Goal: Information Seeking & Learning: Compare options

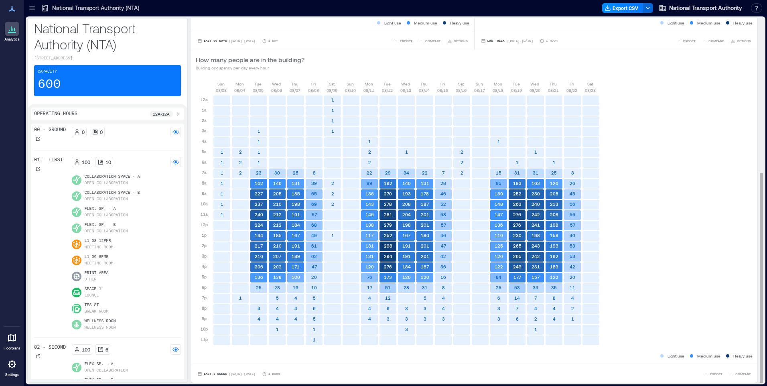
scroll to position [1, 0]
click at [215, 373] on span "Last 3 Weeks" at bounding box center [215, 373] width 23 height 0
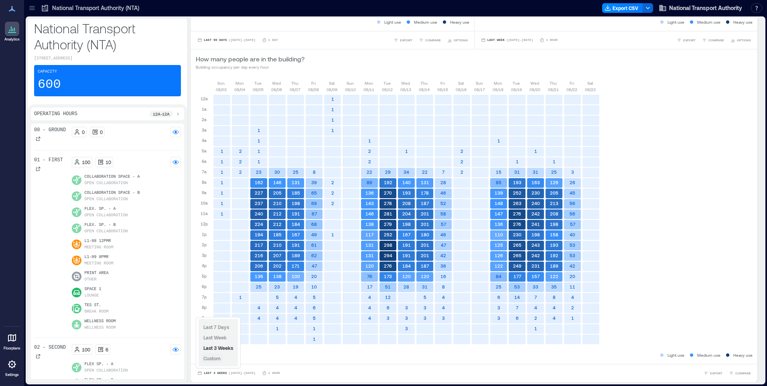
click at [215, 359] on span "Custom" at bounding box center [211, 358] width 17 height 6
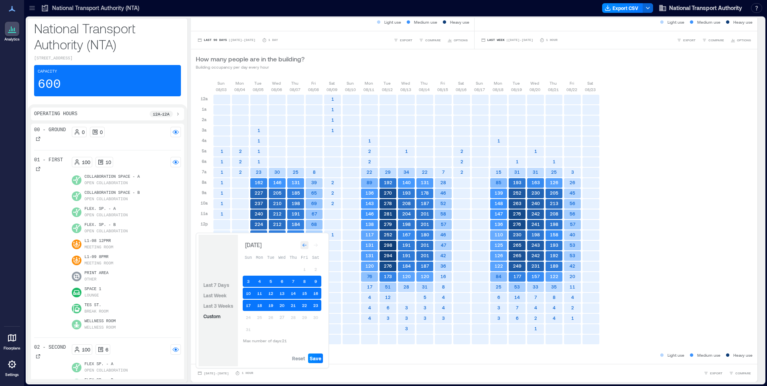
click at [303, 245] on icon "Go to previous month" at bounding box center [304, 245] width 5 height 5
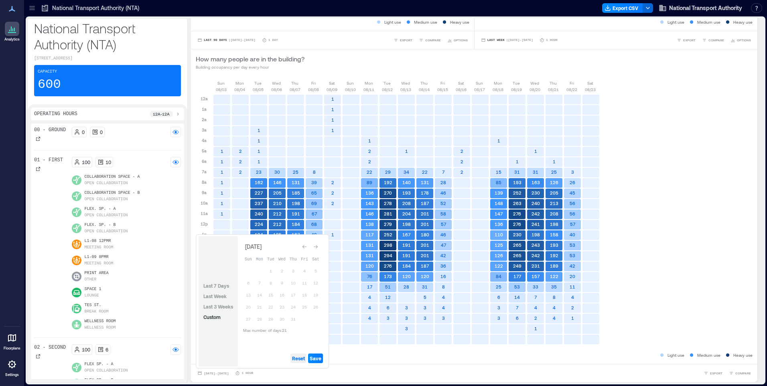
click at [304, 356] on span "Reset" at bounding box center [298, 358] width 13 height 6
click at [306, 246] on icon "Go to previous month" at bounding box center [304, 246] width 5 height 5
click at [261, 318] on button "30" at bounding box center [259, 318] width 11 height 11
click at [318, 355] on span "Save" at bounding box center [316, 358] width 12 height 6
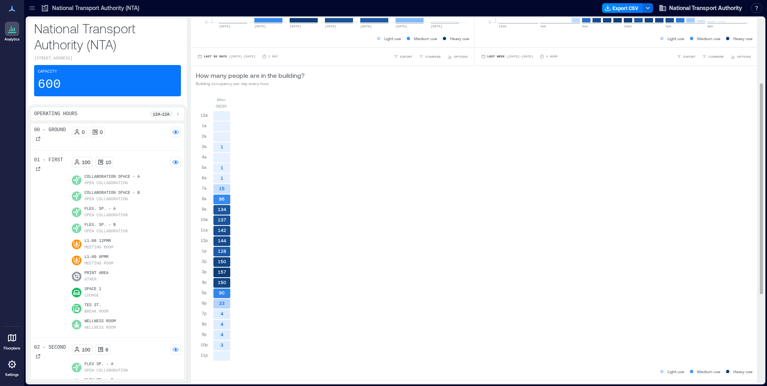
scroll to position [266, 0]
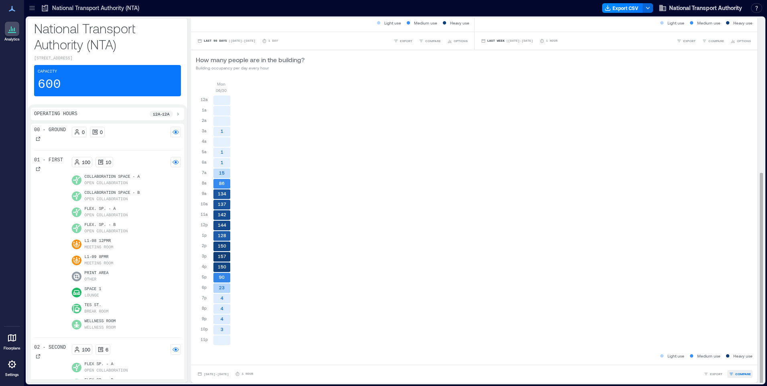
click at [735, 375] on span "COMPARE" at bounding box center [743, 373] width 16 height 5
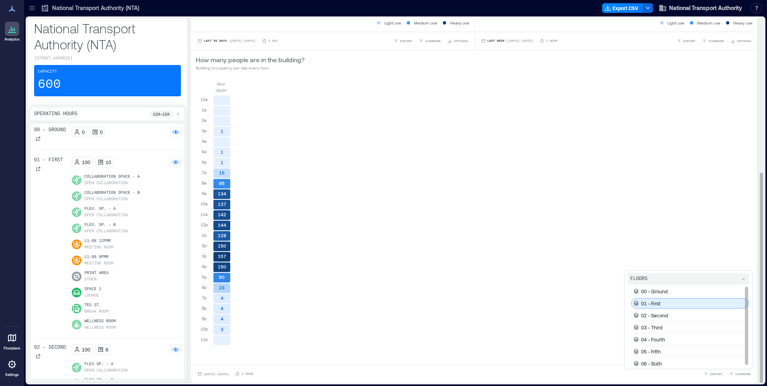
click at [669, 305] on div "01 - First" at bounding box center [690, 303] width 118 height 10
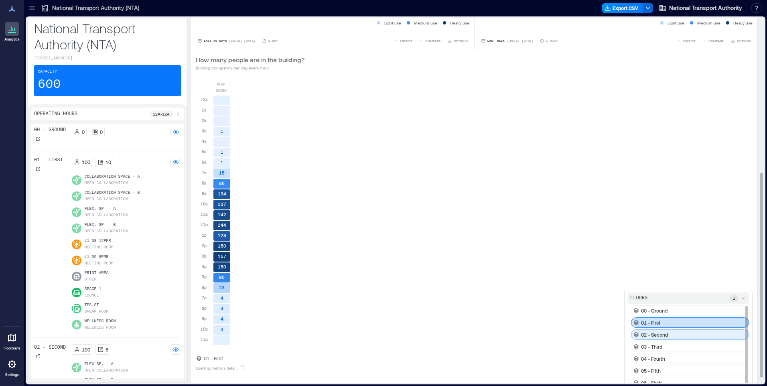
click at [658, 335] on p "02 - Second" at bounding box center [654, 334] width 27 height 6
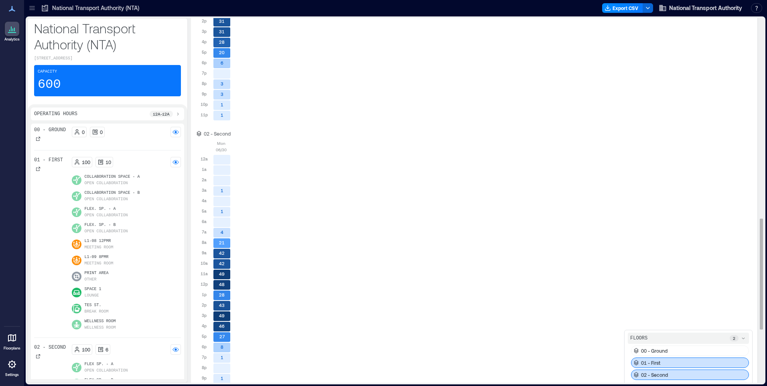
scroll to position [834, 0]
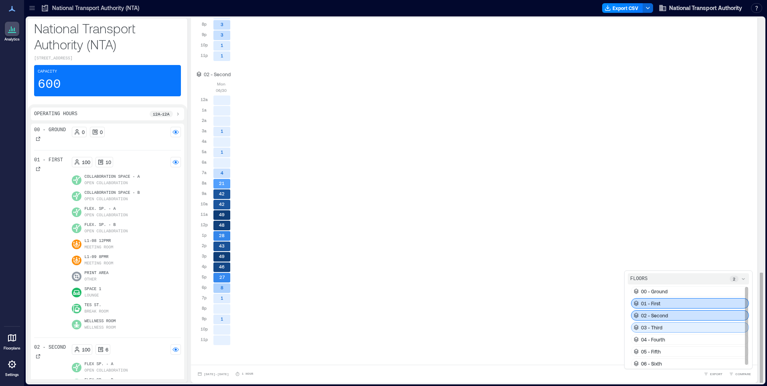
click at [654, 331] on div "03 - Third" at bounding box center [690, 327] width 118 height 10
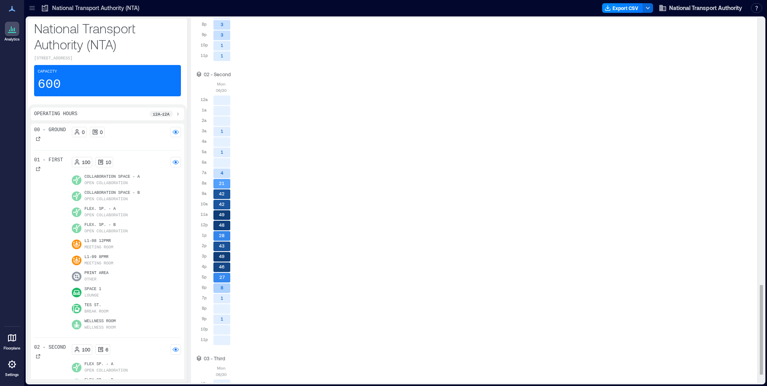
scroll to position [1118, 0]
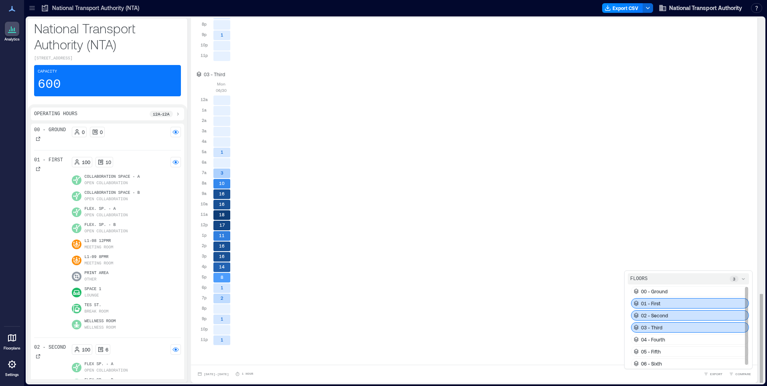
click at [656, 342] on p "04 - Fourth" at bounding box center [653, 339] width 24 height 6
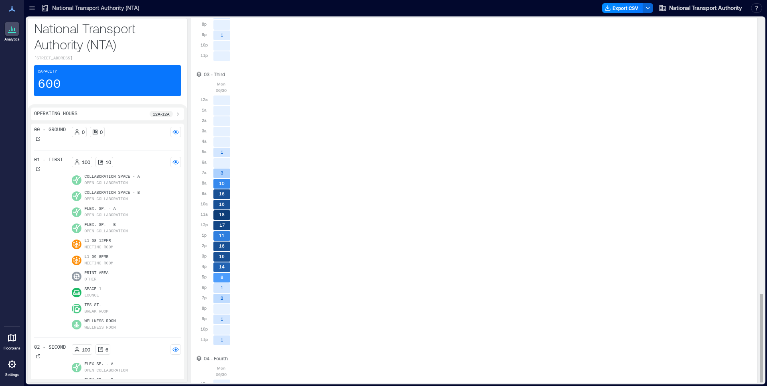
scroll to position [1402, 0]
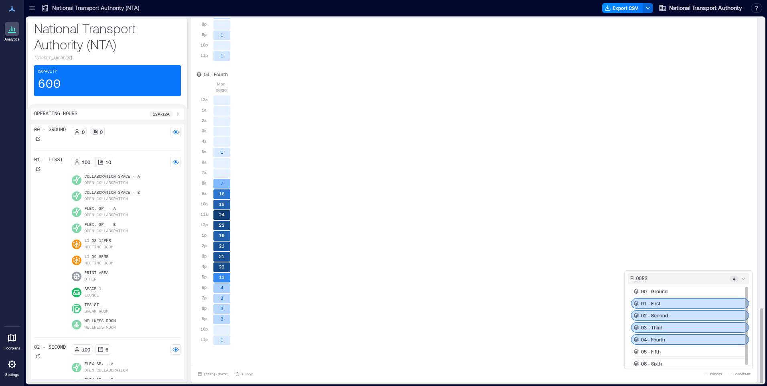
click at [656, 350] on div "05 - Fifth" at bounding box center [690, 351] width 118 height 10
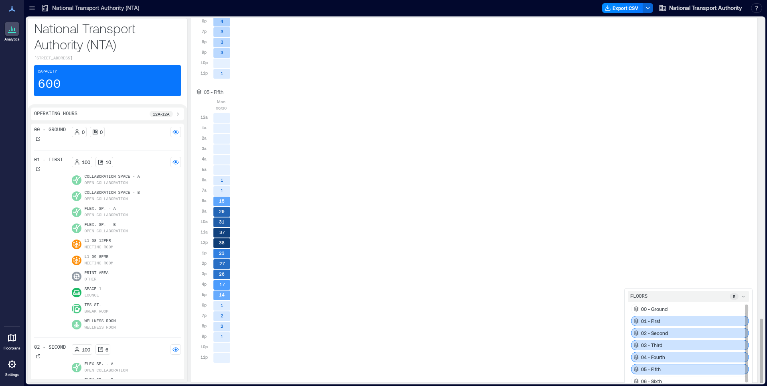
scroll to position [1686, 0]
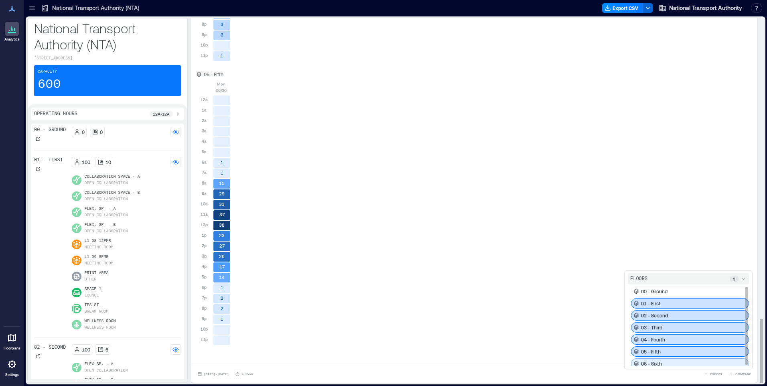
click at [653, 362] on p "06 - Sixth" at bounding box center [651, 363] width 21 height 6
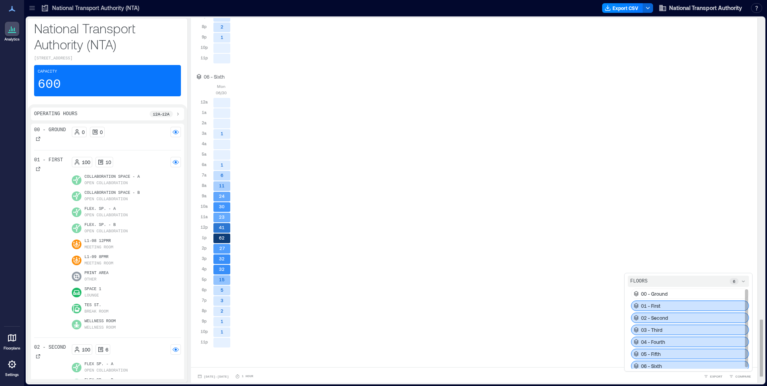
scroll to position [1970, 0]
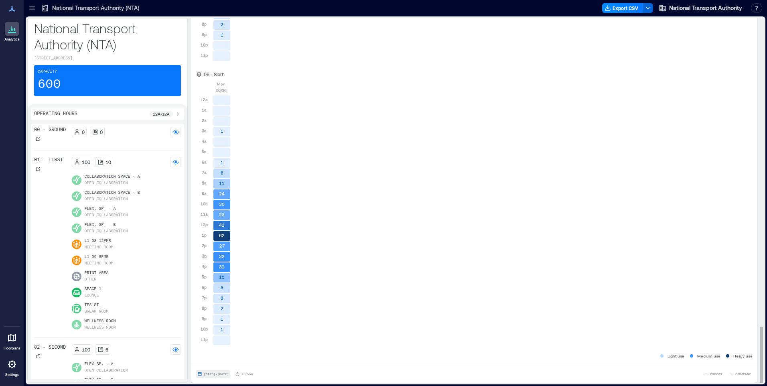
click at [228, 374] on span "[DATE] - [DATE]" at bounding box center [216, 374] width 25 height 4
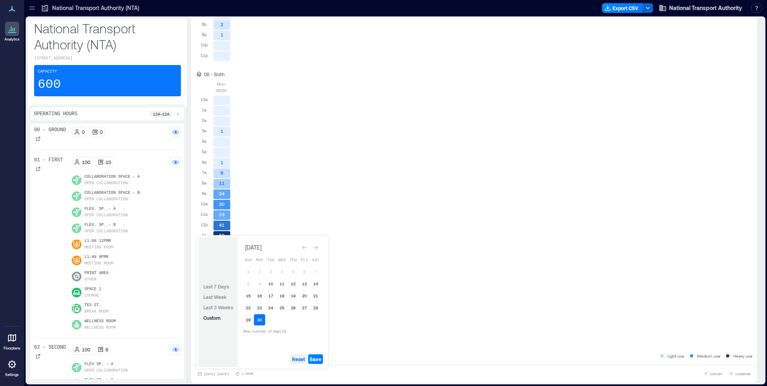
click at [300, 358] on span "Reset" at bounding box center [298, 359] width 13 height 6
click at [315, 246] on icon "Go to next month" at bounding box center [315, 247] width 5 height 5
click at [283, 307] on button "20" at bounding box center [281, 305] width 11 height 11
click at [316, 358] on span "Save" at bounding box center [316, 359] width 12 height 6
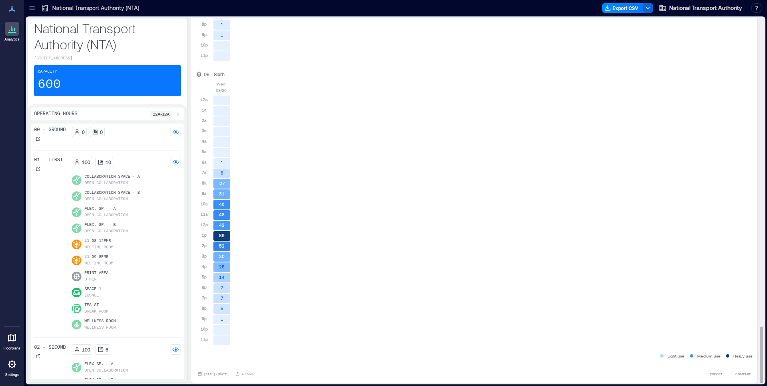
scroll to position [1, 0]
click at [213, 371] on span "[DATE] - [DATE]" at bounding box center [216, 373] width 25 height 5
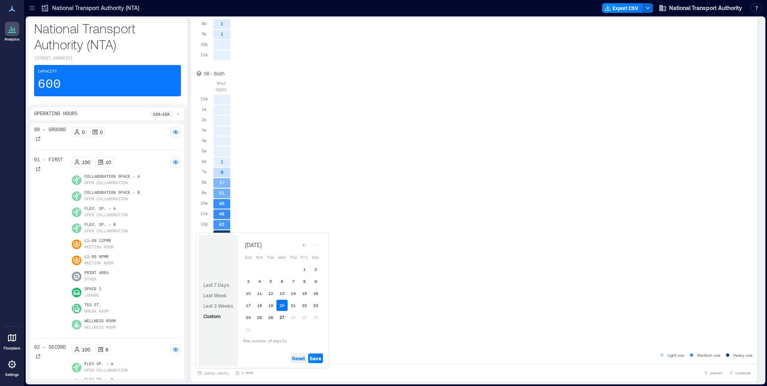
click at [300, 359] on span "Reset" at bounding box center [298, 358] width 13 height 6
click at [261, 316] on button "25" at bounding box center [259, 317] width 11 height 11
click at [319, 359] on span "Save" at bounding box center [316, 358] width 12 height 6
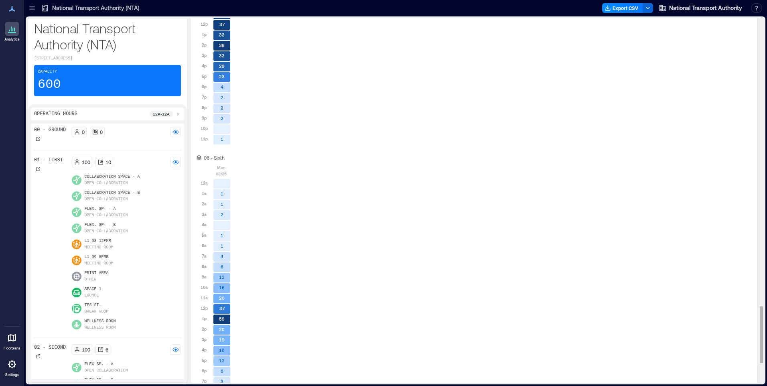
scroll to position [1922, 0]
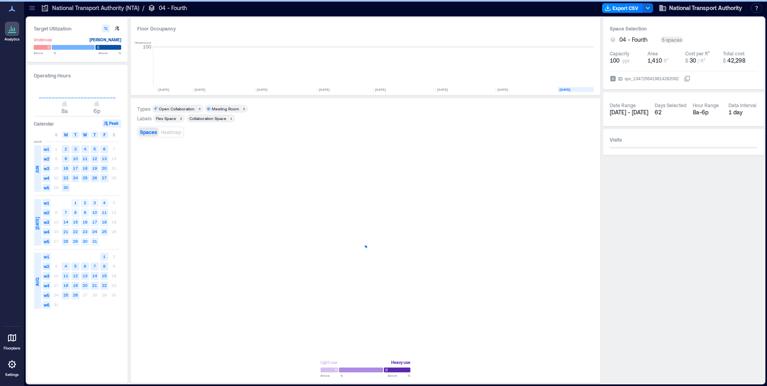
scroll to position [0, 140]
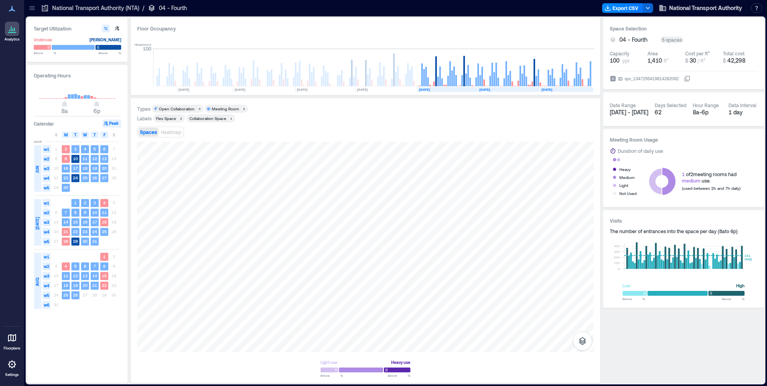
click at [32, 7] on icon at bounding box center [32, 8] width 8 height 8
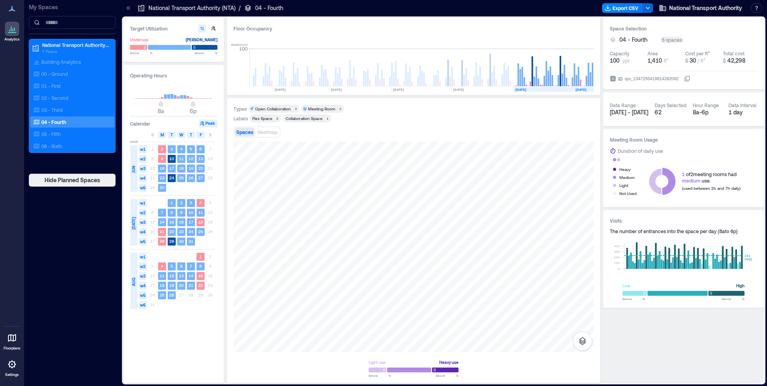
click at [142, 9] on icon at bounding box center [141, 8] width 8 height 8
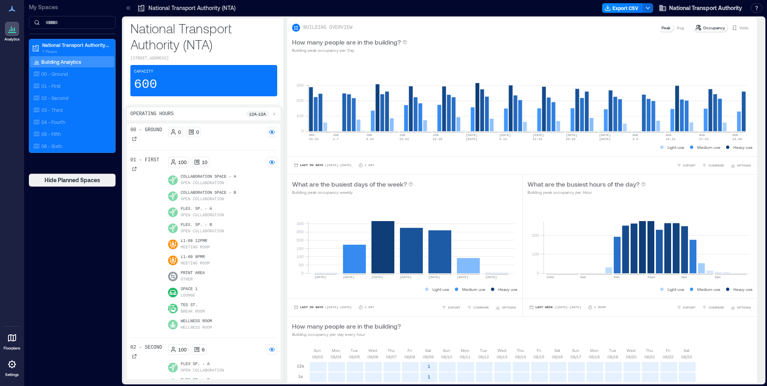
click at [510, 8] on div at bounding box center [420, 8] width 358 height 13
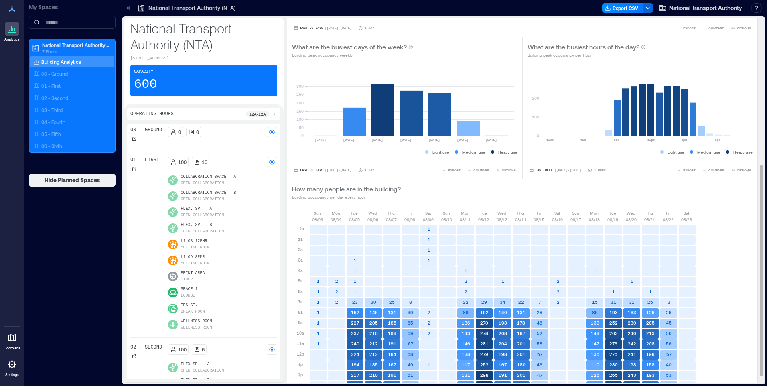
scroll to position [266, 0]
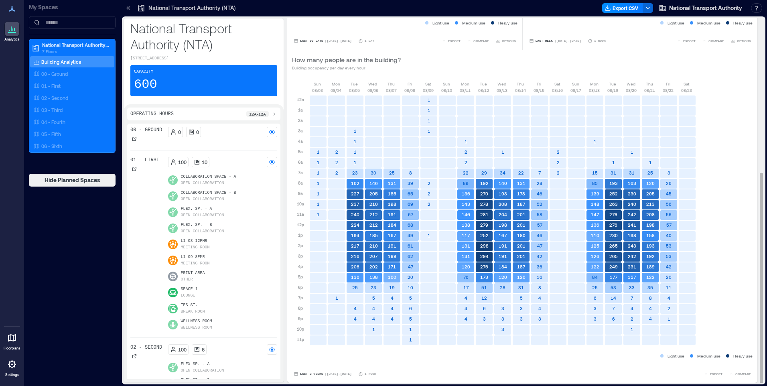
click at [307, 374] on span "Last 3 Weeks" at bounding box center [311, 374] width 23 height 0
click at [310, 356] on span "Custom" at bounding box center [308, 359] width 17 height 6
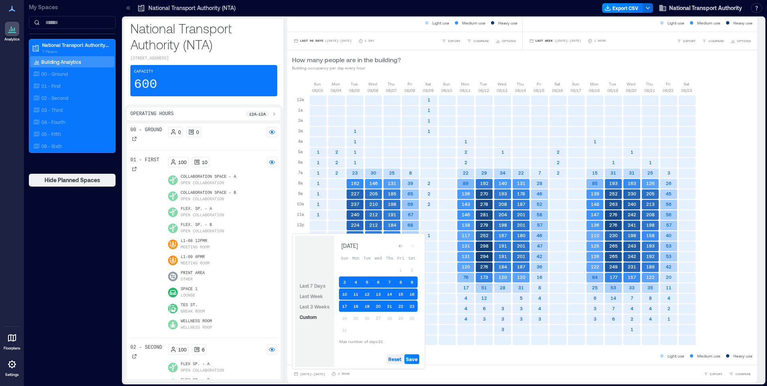
click at [394, 358] on span "Reset" at bounding box center [394, 359] width 13 height 6
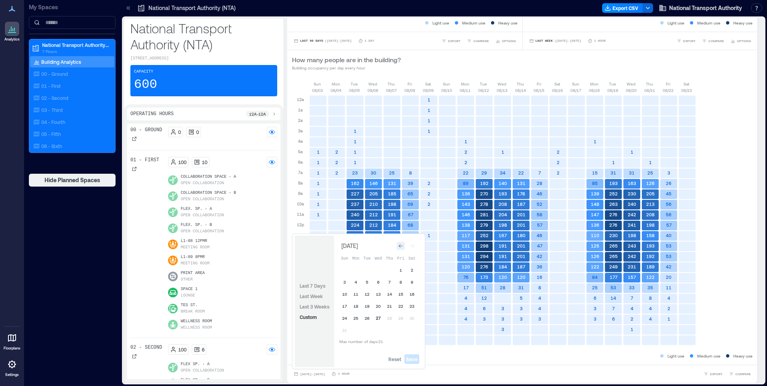
click at [401, 245] on icon "Go to previous month" at bounding box center [400, 245] width 5 height 5
click at [401, 245] on div "Go to previous month" at bounding box center [401, 247] width 8 height 8
click at [397, 245] on button "Go to previous month" at bounding box center [400, 247] width 11 height 11
click at [368, 320] on button "27" at bounding box center [366, 319] width 11 height 11
click at [416, 361] on span "Save" at bounding box center [412, 359] width 12 height 6
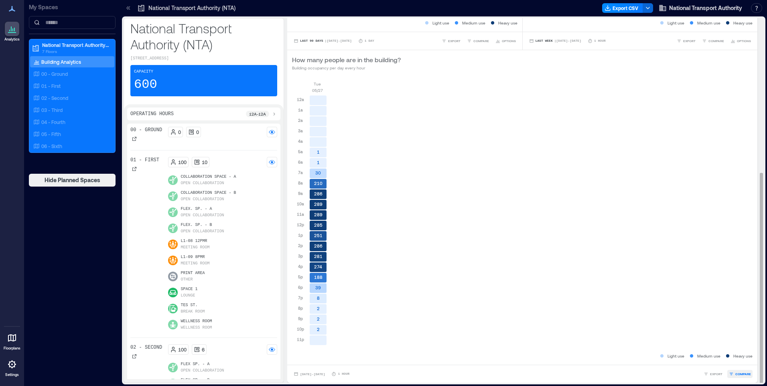
click at [735, 373] on span "COMPARE" at bounding box center [743, 373] width 16 height 5
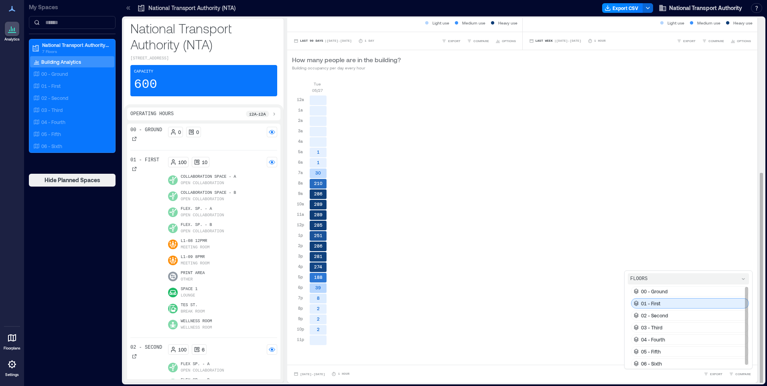
click at [652, 303] on p "01 - First" at bounding box center [650, 303] width 19 height 6
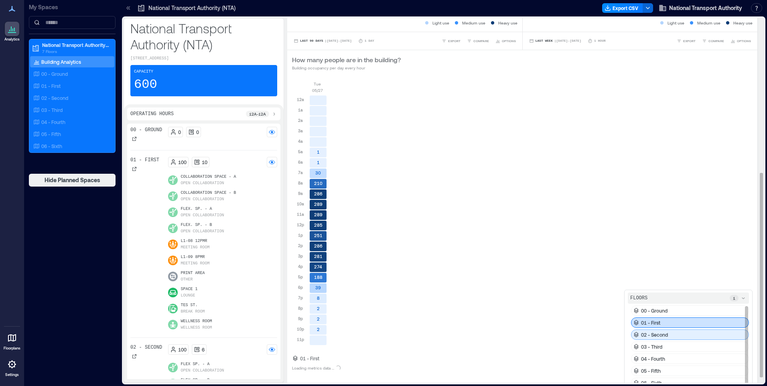
click at [656, 335] on p "02 - Second" at bounding box center [654, 334] width 27 height 6
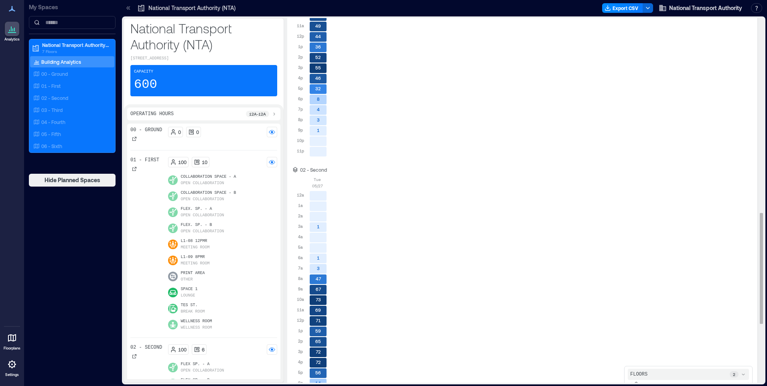
scroll to position [834, 0]
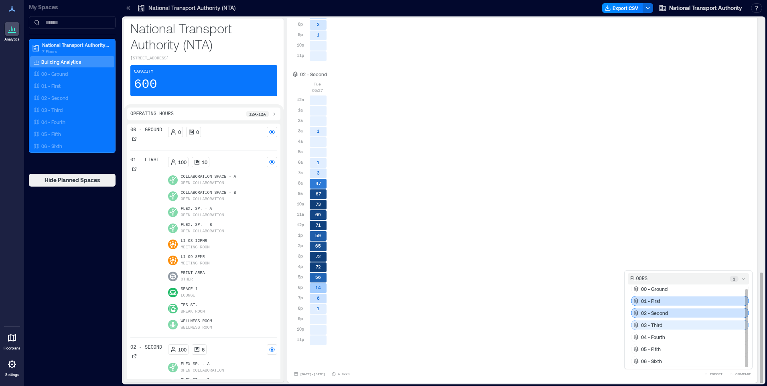
click at [659, 323] on div "03 - Third" at bounding box center [690, 325] width 118 height 10
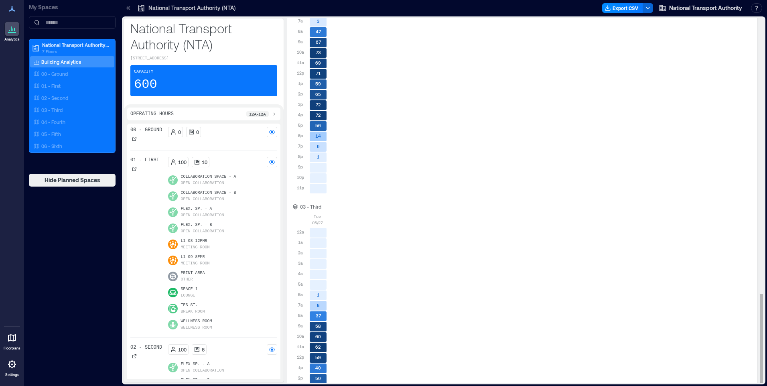
scroll to position [1118, 0]
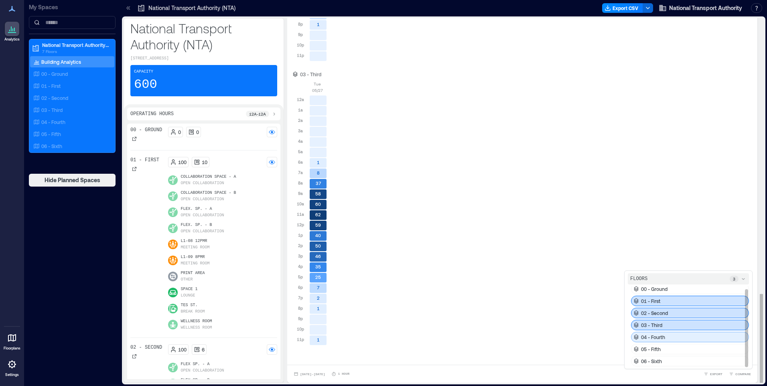
click at [664, 339] on div "04 - Fourth" at bounding box center [690, 337] width 118 height 10
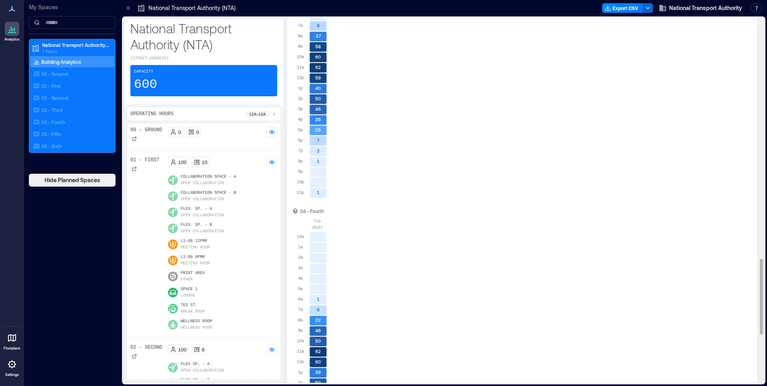
scroll to position [1402, 0]
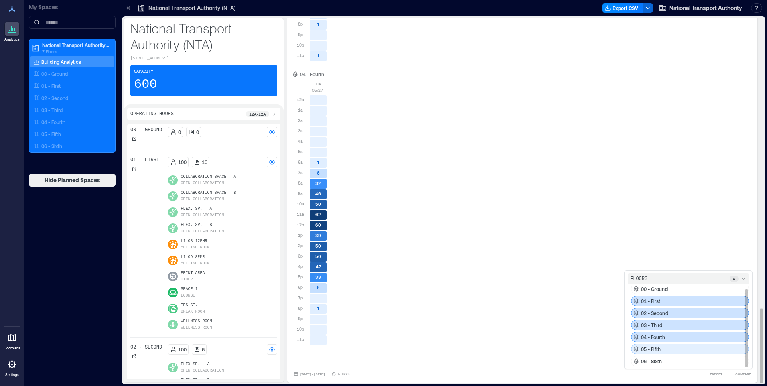
click at [666, 348] on div "05 - Fifth" at bounding box center [690, 349] width 118 height 10
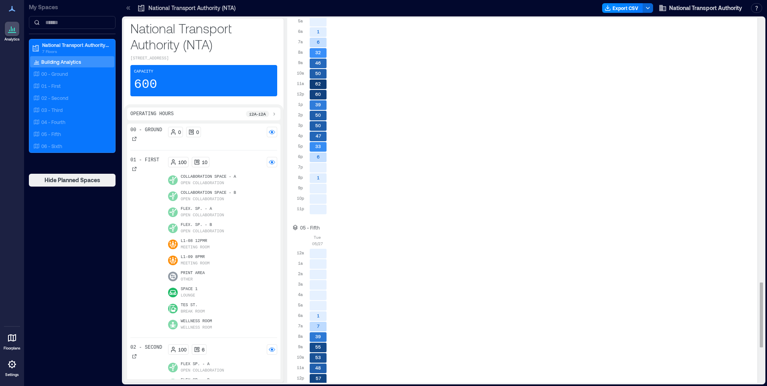
scroll to position [1686, 0]
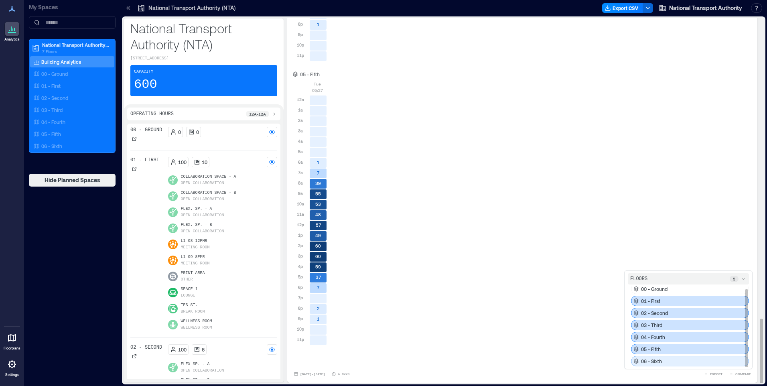
click at [664, 363] on div "06 - Sixth" at bounding box center [690, 361] width 118 height 10
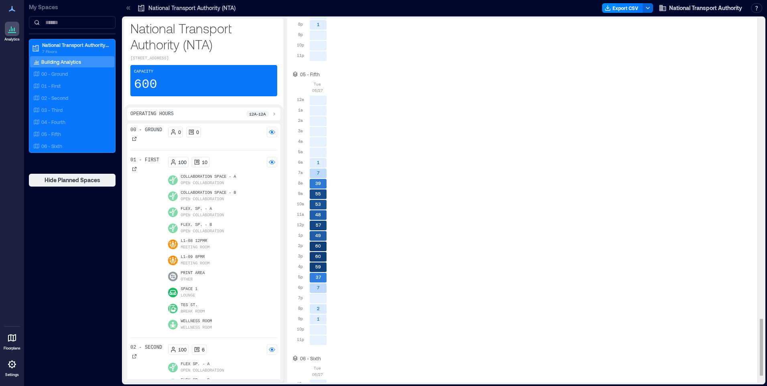
drag, startPoint x: 709, startPoint y: 166, endPoint x: 405, endPoint y: 373, distance: 368.4
click at [709, 166] on div "[DATE] 12a 1a 2a 3a 4a 5a 6a 7a 8a 9a 10a 11a 12p 1p 2p 3p 4p 5p 6p 7p 8p 9p 10…" at bounding box center [522, 213] width 460 height 265
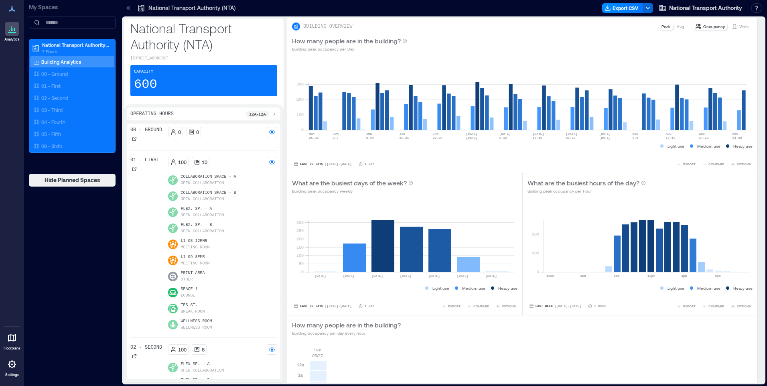
scroll to position [0, 0]
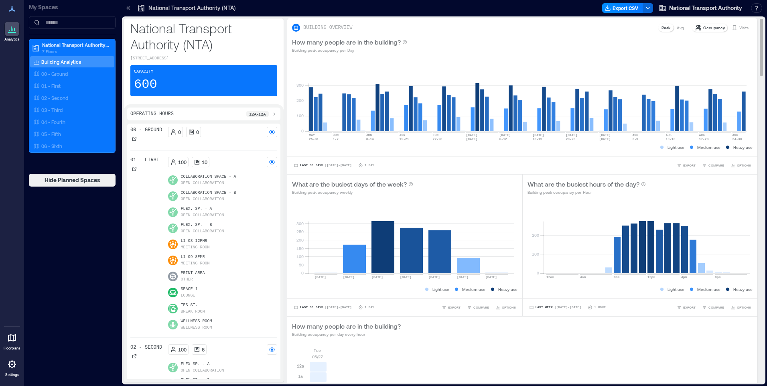
click at [677, 29] on p "Avg" at bounding box center [680, 27] width 7 height 6
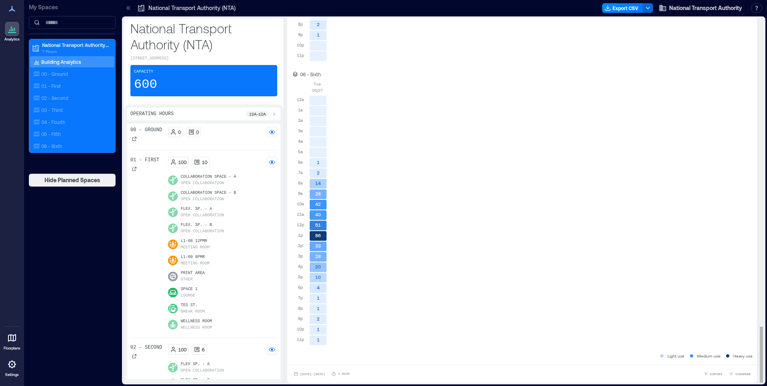
scroll to position [1, 0]
click at [314, 373] on span "[DATE] - [DATE]" at bounding box center [312, 373] width 25 height 4
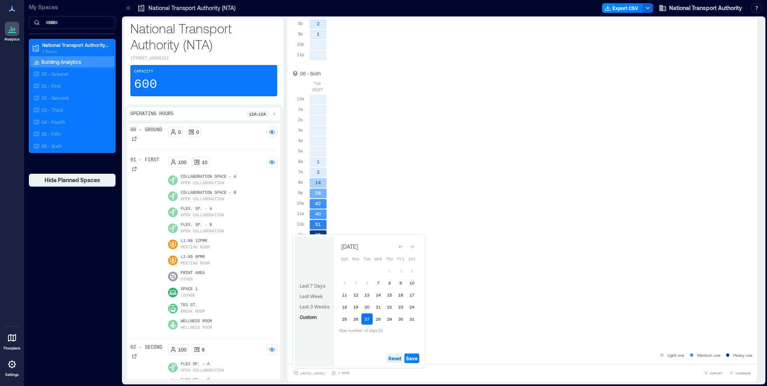
click at [396, 355] on span "Reset" at bounding box center [394, 358] width 13 height 6
click at [381, 317] on button "28" at bounding box center [378, 318] width 11 height 11
click at [413, 356] on span "Save" at bounding box center [412, 358] width 12 height 6
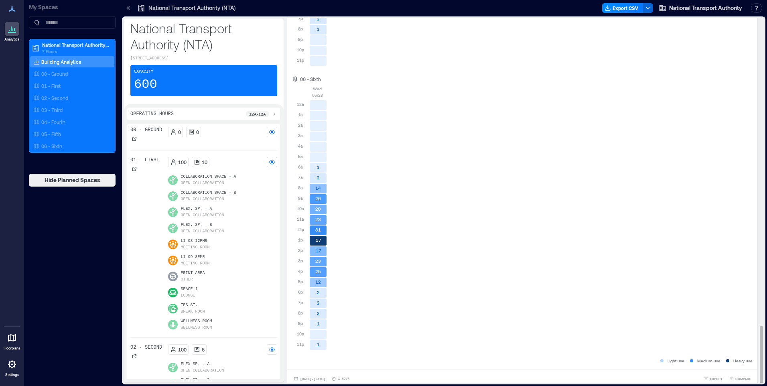
scroll to position [1970, 0]
click at [313, 371] on span "[DATE] - [DATE]" at bounding box center [312, 373] width 25 height 5
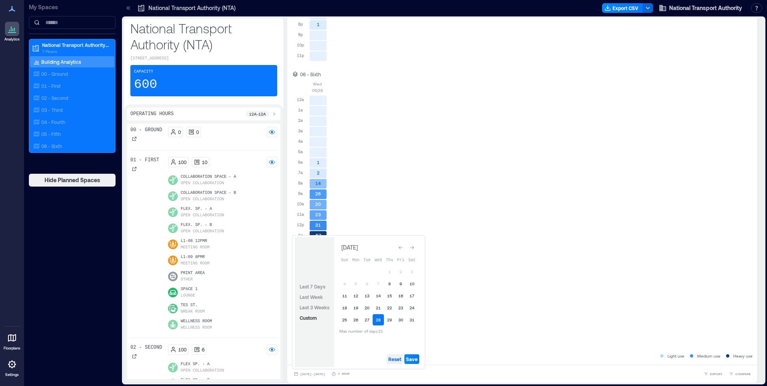
click at [398, 356] on span "Reset" at bounding box center [394, 359] width 13 height 6
click at [392, 316] on button "29" at bounding box center [389, 319] width 11 height 11
click at [415, 359] on span "Save" at bounding box center [412, 359] width 12 height 6
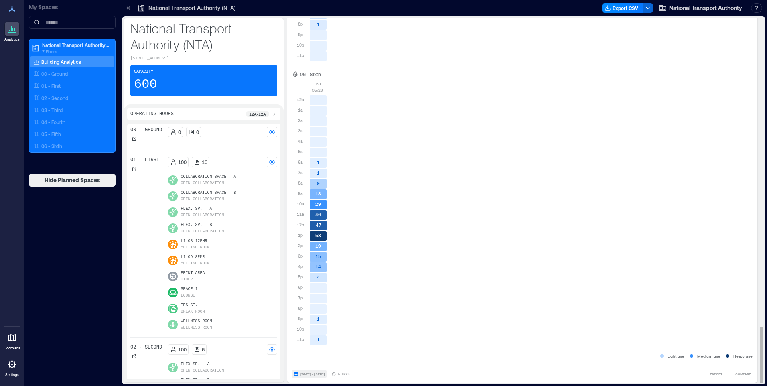
click at [312, 371] on button "[DATE] - [DATE]" at bounding box center [309, 374] width 34 height 8
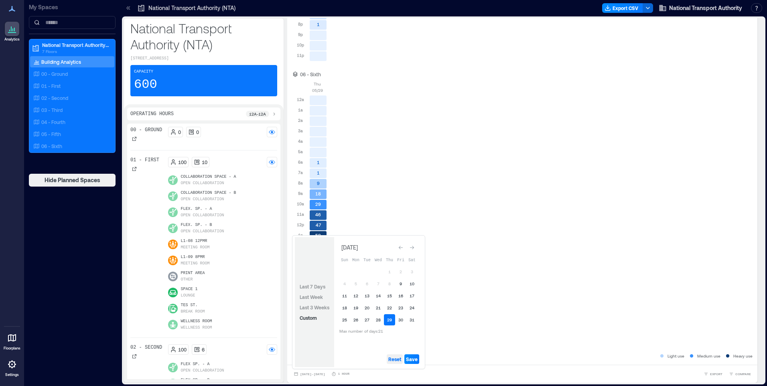
click at [395, 358] on span "Reset" at bounding box center [394, 359] width 13 height 6
click at [413, 247] on icon "Go to next month" at bounding box center [412, 248] width 4 height 4
click at [377, 270] on button "4" at bounding box center [378, 271] width 11 height 11
click at [411, 357] on span "Save" at bounding box center [412, 359] width 12 height 6
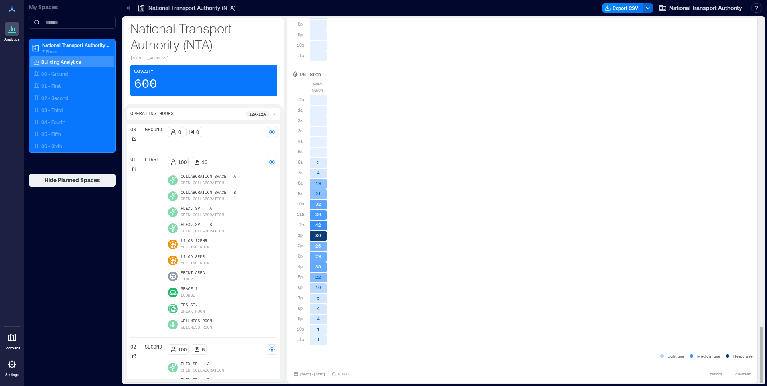
scroll to position [1, 0]
click at [308, 371] on span "[DATE] - [DATE]" at bounding box center [312, 373] width 25 height 5
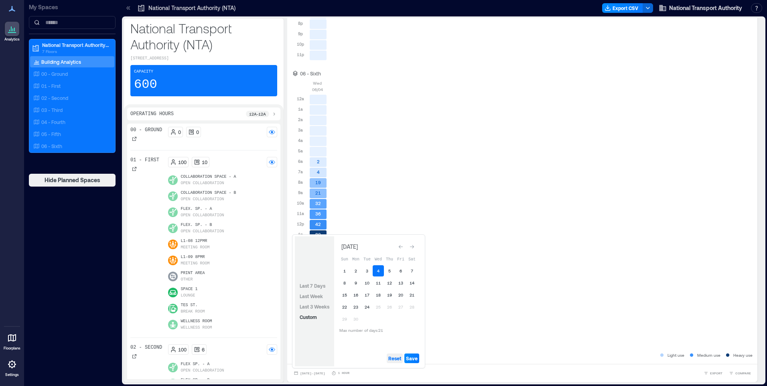
click at [397, 359] on span "Reset" at bounding box center [394, 358] width 13 height 6
click at [402, 282] on button "13" at bounding box center [400, 282] width 11 height 11
click at [411, 358] on span "Save" at bounding box center [412, 358] width 12 height 6
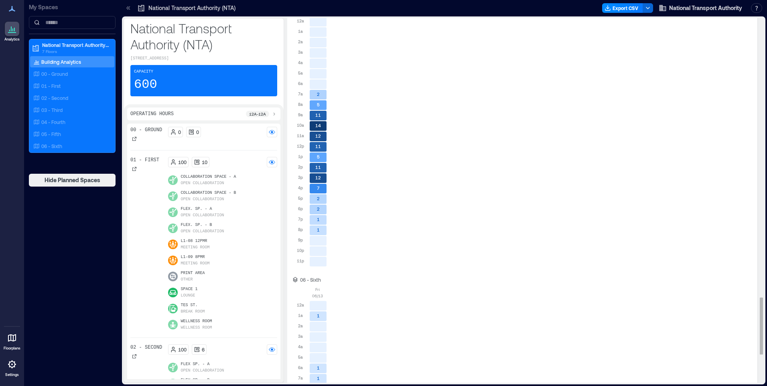
scroll to position [1970, 0]
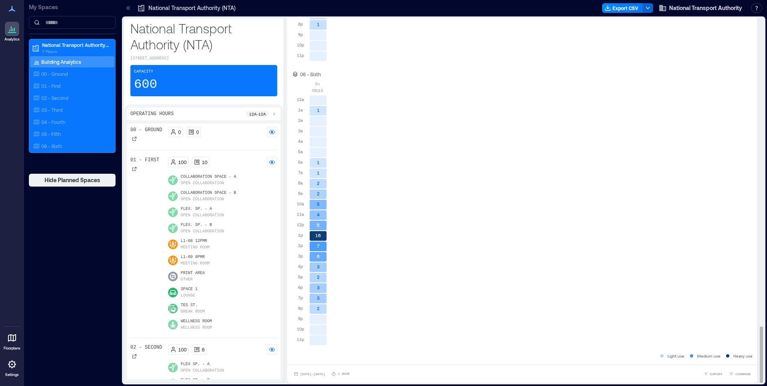
click at [318, 373] on span "[DATE] - [DATE]" at bounding box center [312, 374] width 25 height 4
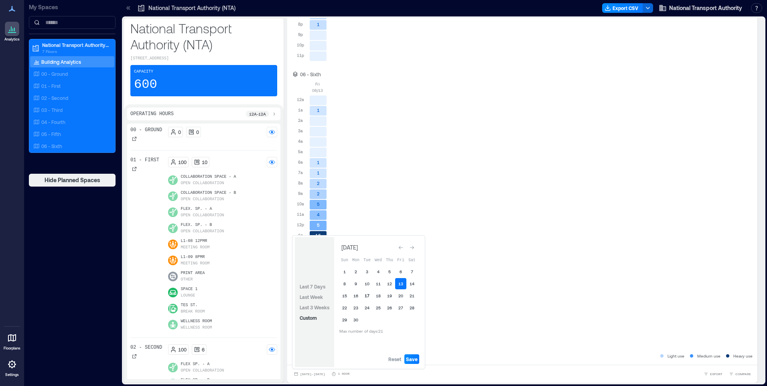
click at [367, 295] on button "17" at bounding box center [366, 295] width 11 height 11
click at [399, 357] on span "Reset" at bounding box center [394, 359] width 13 height 6
click at [368, 296] on button "17" at bounding box center [366, 295] width 11 height 11
click at [413, 356] on span "Save" at bounding box center [412, 359] width 12 height 6
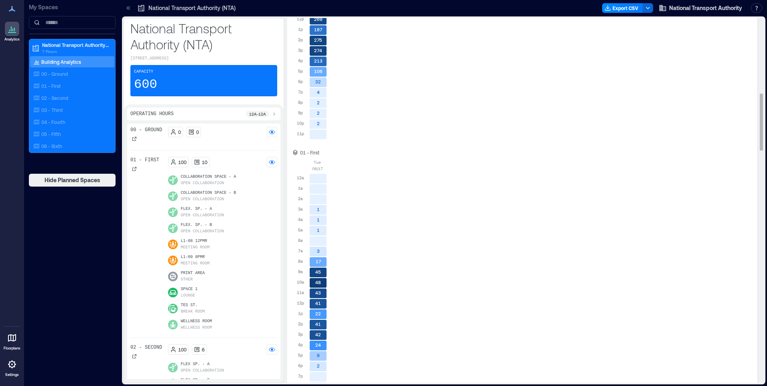
scroll to position [478, 0]
click at [695, 255] on div "[DATE] 12a 1a 2a 3a 4a 5a 6a 7a 8a 9a 10a 11a 12p 1p 2p 3p 4p 5p 6p 7p 8p 9p 10…" at bounding box center [522, 285] width 460 height 265
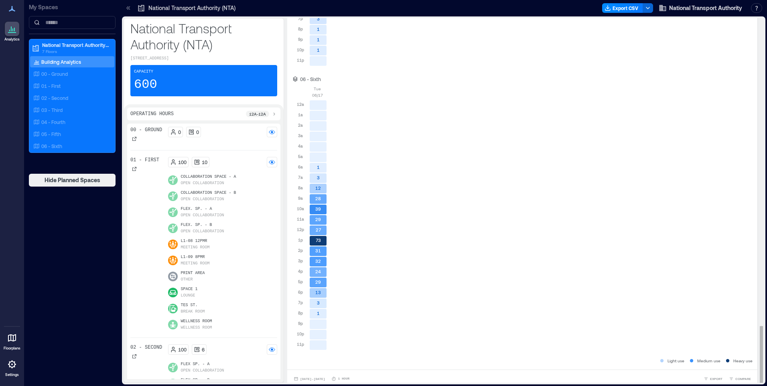
scroll to position [1970, 0]
click at [314, 372] on span "[DATE] - [DATE]" at bounding box center [312, 374] width 25 height 4
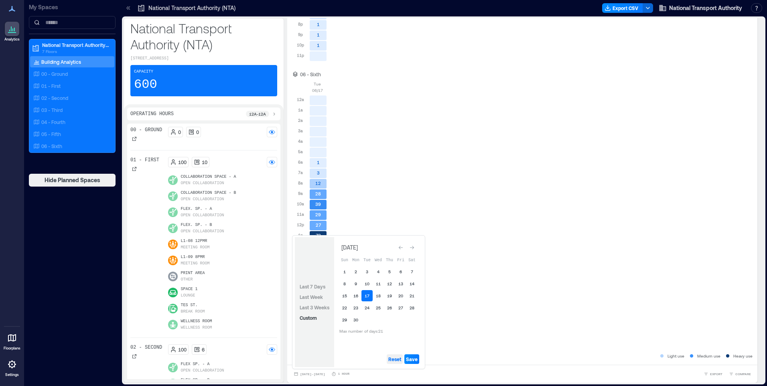
click at [391, 359] on span "Reset" at bounding box center [394, 359] width 13 height 6
click at [389, 297] on button "19" at bounding box center [389, 295] width 11 height 11
click at [413, 359] on span "Save" at bounding box center [412, 359] width 12 height 6
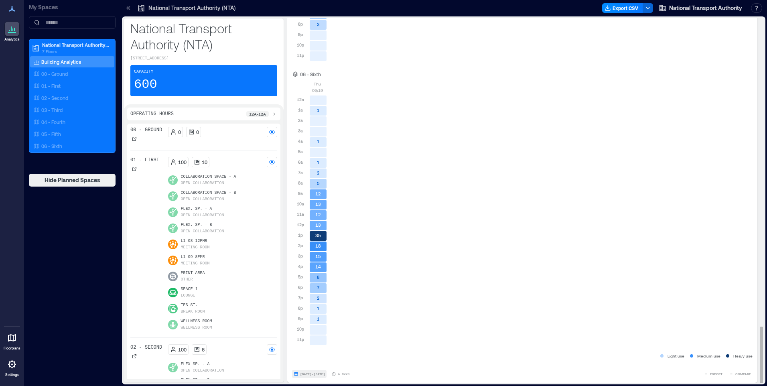
click at [306, 373] on span "[DATE] - [DATE]" at bounding box center [312, 374] width 25 height 4
click at [541, 227] on div "[DATE] 12a 1a 2a 3a 4a 5a 6a 7a 8a 9a 10a 11a 12p 1p 2p 3p 4p 5p 6p 7p 8p 9p 10…" at bounding box center [522, 213] width 460 height 265
click at [313, 373] on span "[DATE] - [DATE]" at bounding box center [312, 373] width 25 height 4
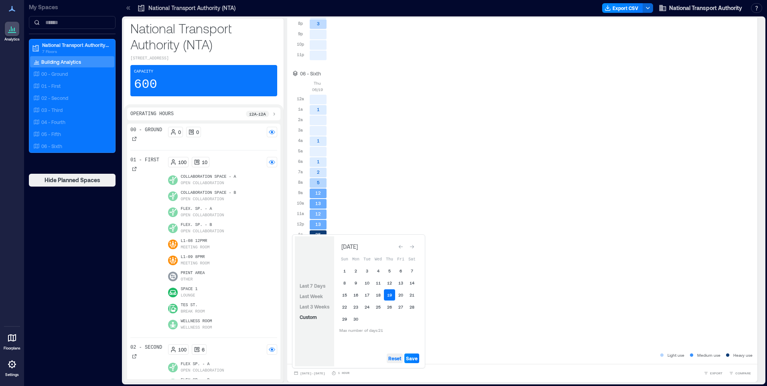
click at [397, 356] on span "Reset" at bounding box center [394, 358] width 13 height 6
click at [400, 294] on button "20" at bounding box center [400, 294] width 11 height 11
click at [412, 357] on span "Save" at bounding box center [412, 358] width 12 height 6
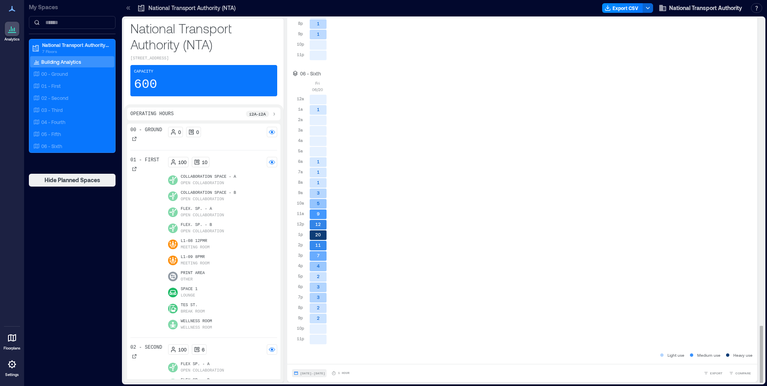
click at [310, 374] on span "[DATE] - [DATE]" at bounding box center [312, 373] width 25 height 4
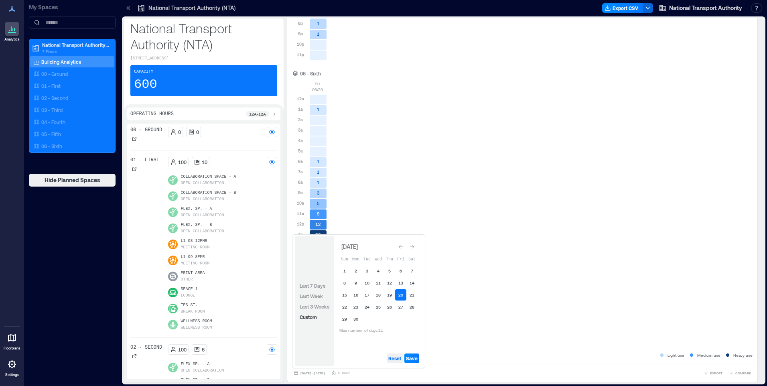
click at [393, 354] on button "Reset" at bounding box center [395, 358] width 16 height 10
click at [356, 316] on button "30" at bounding box center [355, 318] width 11 height 11
click at [413, 358] on span "Save" at bounding box center [412, 358] width 12 height 6
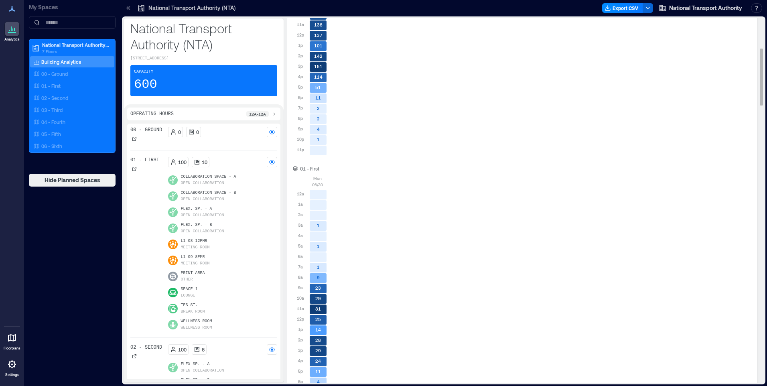
scroll to position [478, 0]
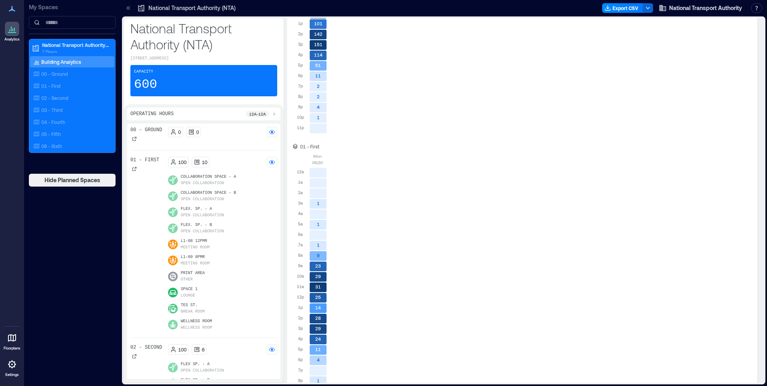
drag, startPoint x: 658, startPoint y: 49, endPoint x: 24, endPoint y: 162, distance: 644.7
click at [658, 49] on div "[DATE] 12a 1a 2a 3a 4a 5a 6a 7a 8a 9a 10a 11a 12p 1p 2p 3p 4p 5p 6p 7p 8p 9p 10…" at bounding box center [522, 4] width 460 height 271
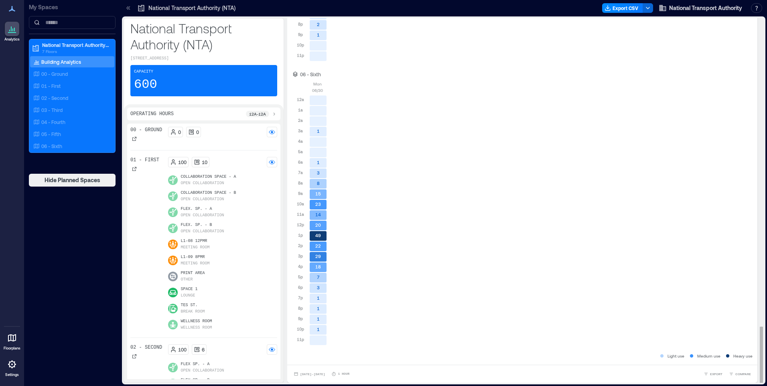
scroll to position [1, 0]
click at [320, 374] on span "[DATE] - [DATE]" at bounding box center [312, 373] width 25 height 4
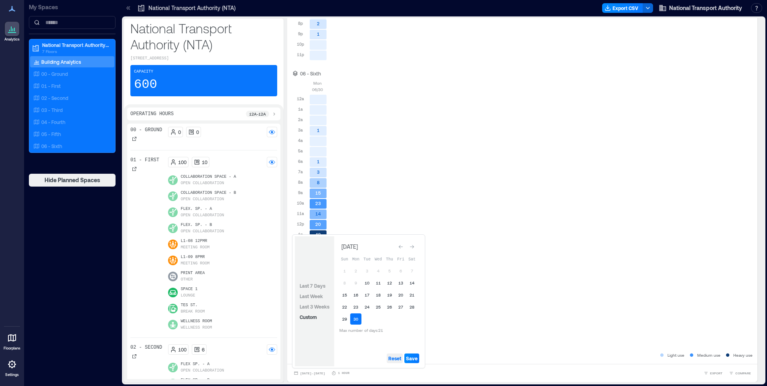
click at [396, 358] on span "Reset" at bounding box center [394, 358] width 13 height 6
click at [413, 247] on icon "Go to next month" at bounding box center [411, 246] width 5 height 5
click at [368, 307] on button "19" at bounding box center [366, 305] width 11 height 11
click at [411, 355] on span "Save" at bounding box center [412, 358] width 12 height 6
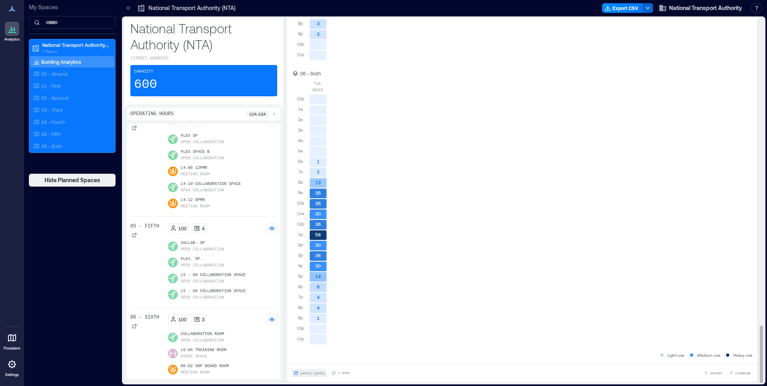
click at [310, 374] on span "[DATE] - [DATE]" at bounding box center [312, 373] width 25 height 4
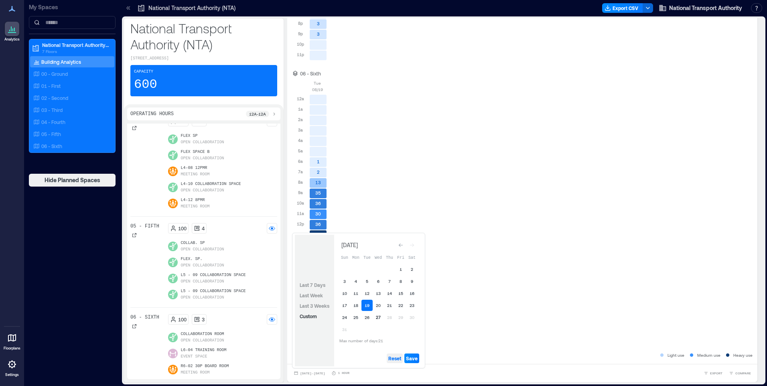
click at [399, 359] on span "Reset" at bounding box center [394, 358] width 13 height 6
click at [377, 306] on button "20" at bounding box center [378, 305] width 11 height 11
click at [411, 357] on span "Save" at bounding box center [412, 358] width 12 height 6
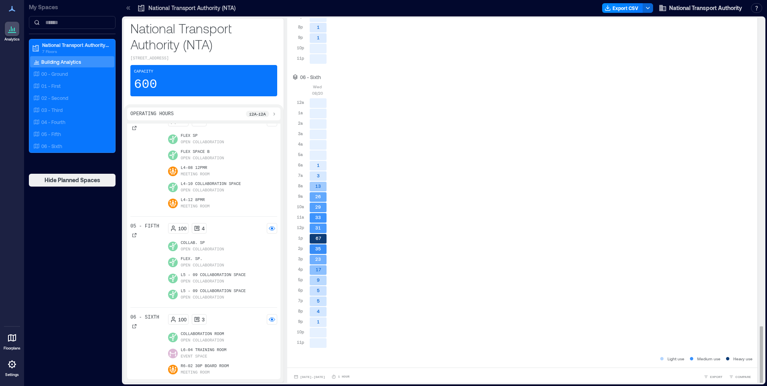
scroll to position [1970, 0]
click at [321, 374] on span "[DATE] - [DATE]" at bounding box center [312, 374] width 25 height 4
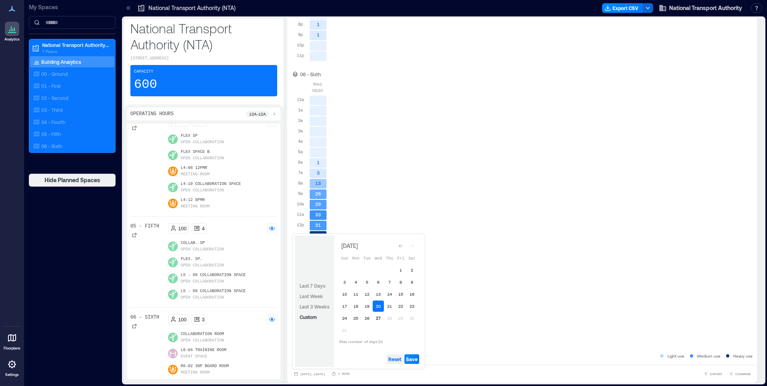
click at [394, 357] on span "Reset" at bounding box center [394, 359] width 13 height 6
click at [390, 304] on button "21" at bounding box center [389, 305] width 11 height 11
click at [414, 354] on button "Save" at bounding box center [411, 359] width 15 height 10
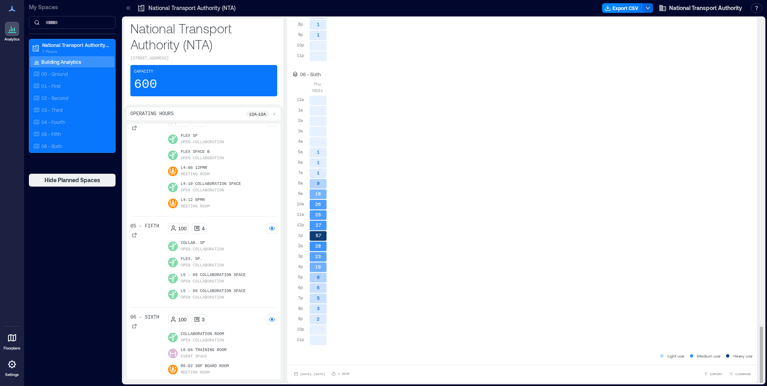
scroll to position [1, 0]
click at [310, 373] on span "[DATE] - [DATE]" at bounding box center [312, 373] width 25 height 4
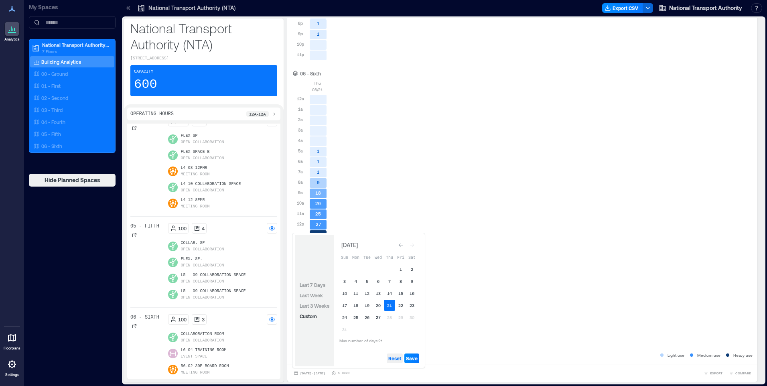
click at [397, 360] on span "Reset" at bounding box center [394, 358] width 13 height 6
click at [358, 318] on button "25" at bounding box center [355, 317] width 11 height 11
click at [412, 355] on span "Save" at bounding box center [412, 358] width 12 height 6
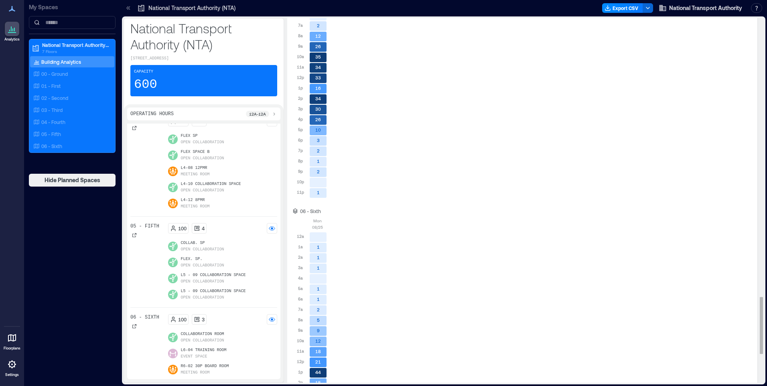
scroll to position [1882, 0]
